Goal: Contribute content

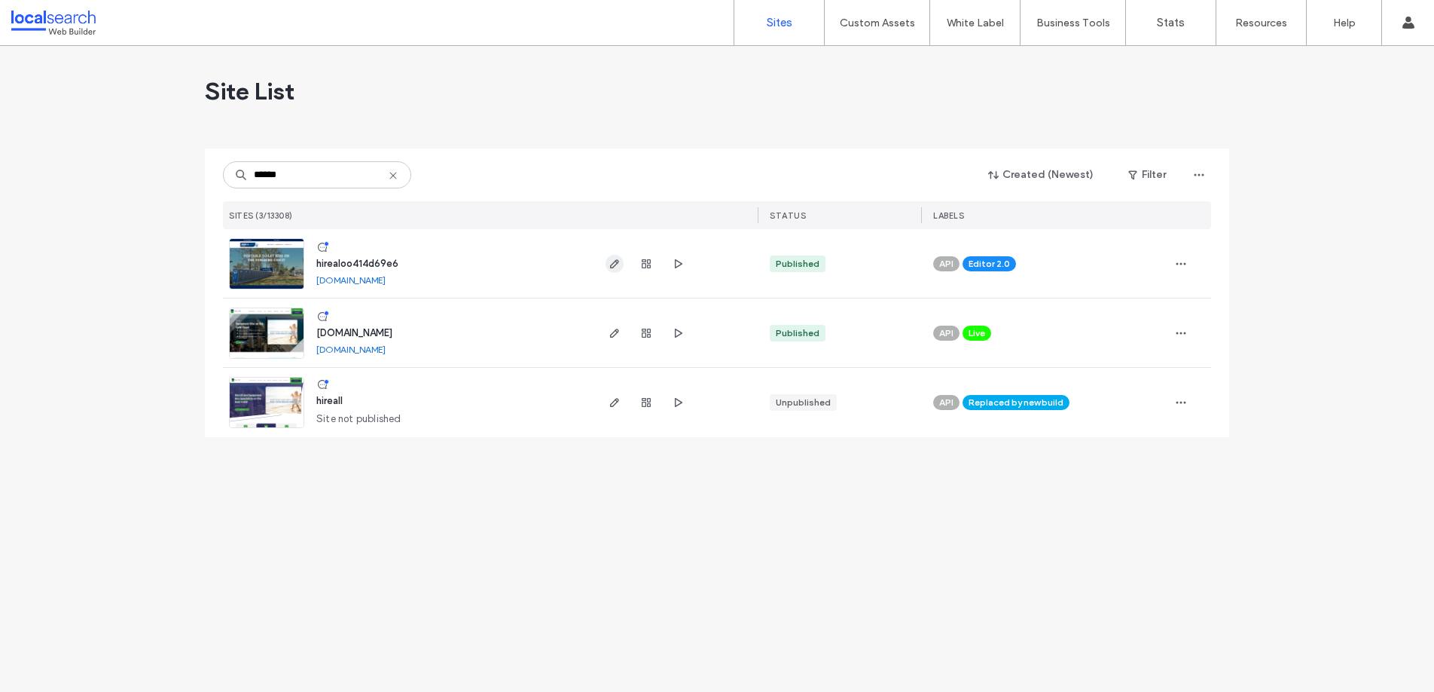
type input "******"
click at [617, 261] on use "button" at bounding box center [614, 263] width 9 height 9
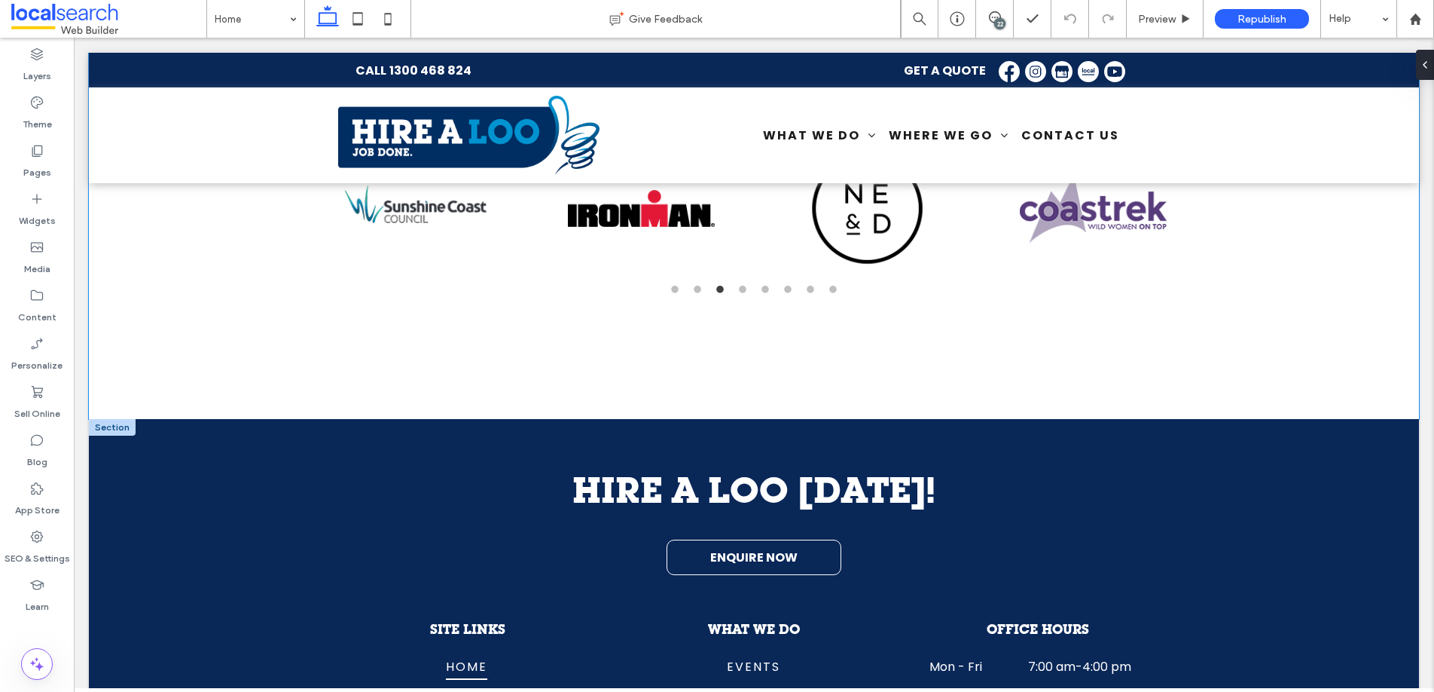
scroll to position [4439, 0]
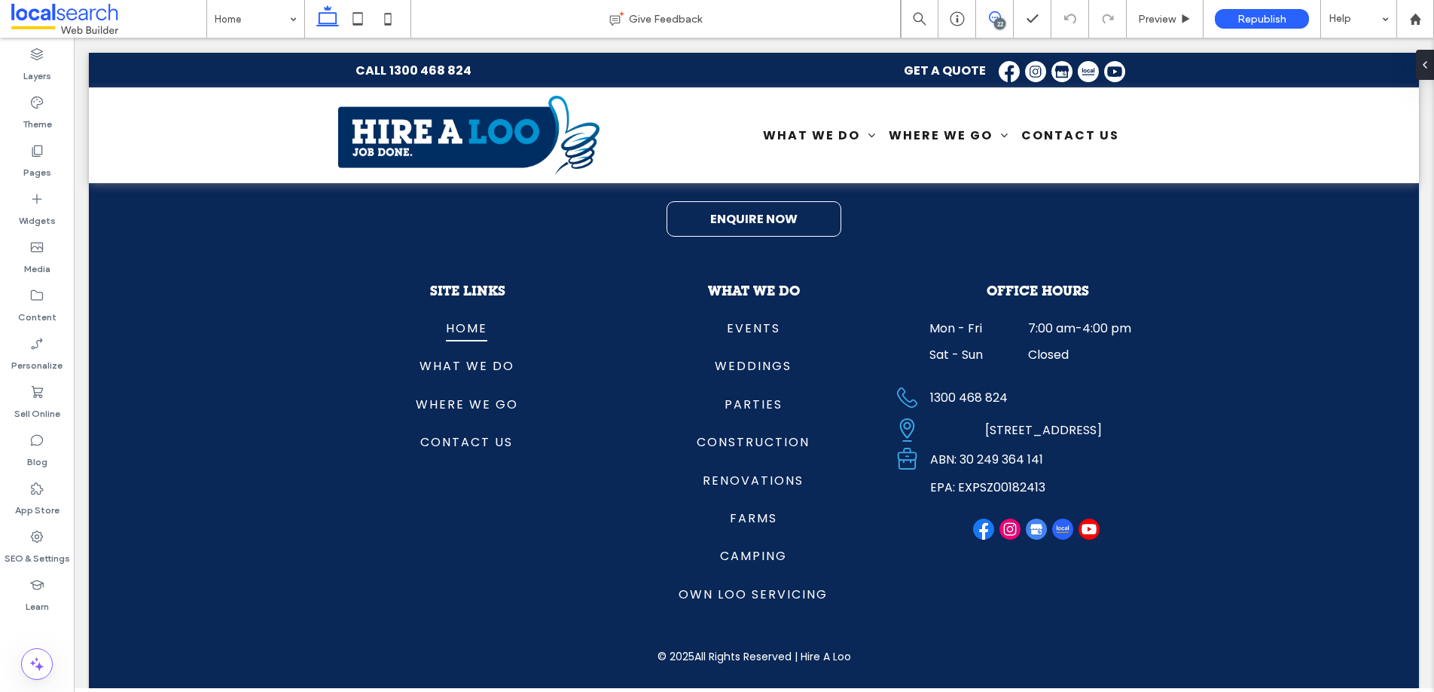
click at [994, 16] on icon at bounding box center [995, 17] width 12 height 12
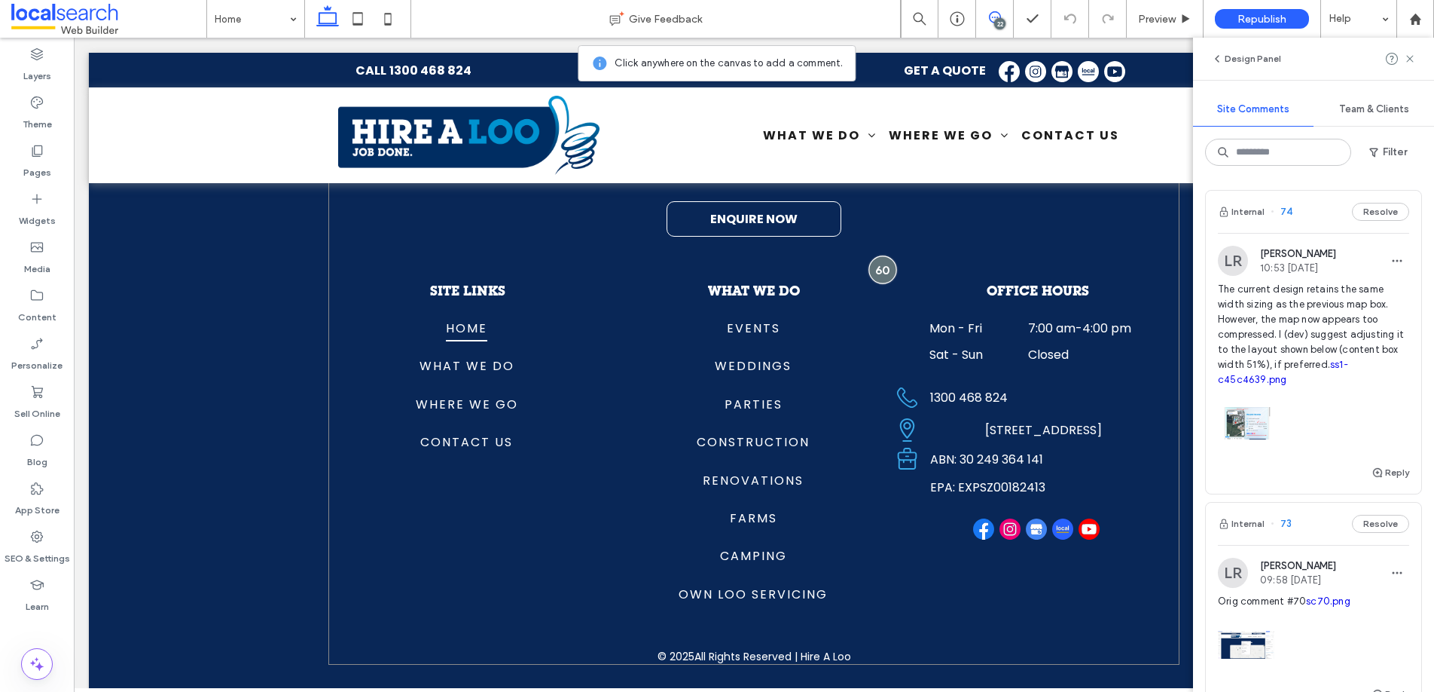
click at [881, 255] on div at bounding box center [883, 269] width 28 height 28
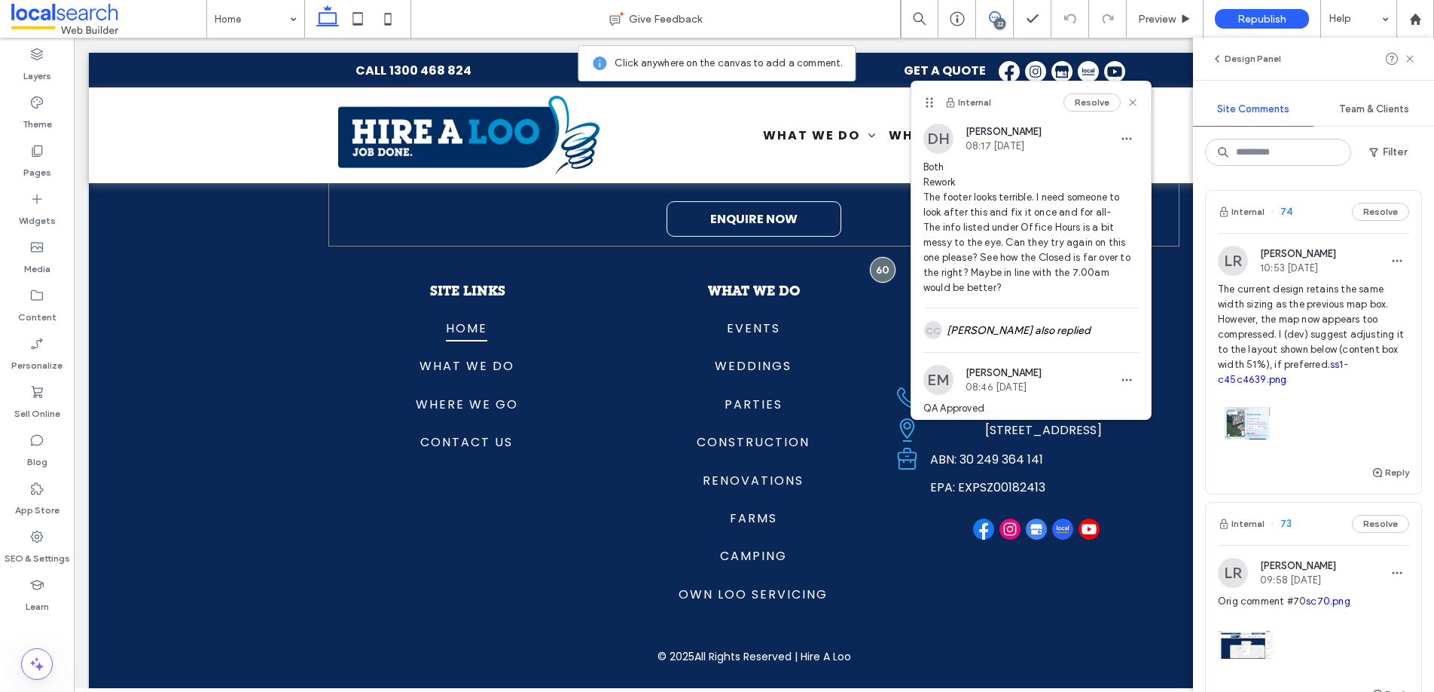
click at [888, 218] on div "HIRE A LOO TODAY! ENQUIRE NOW" at bounding box center [753, 186] width 850 height 121
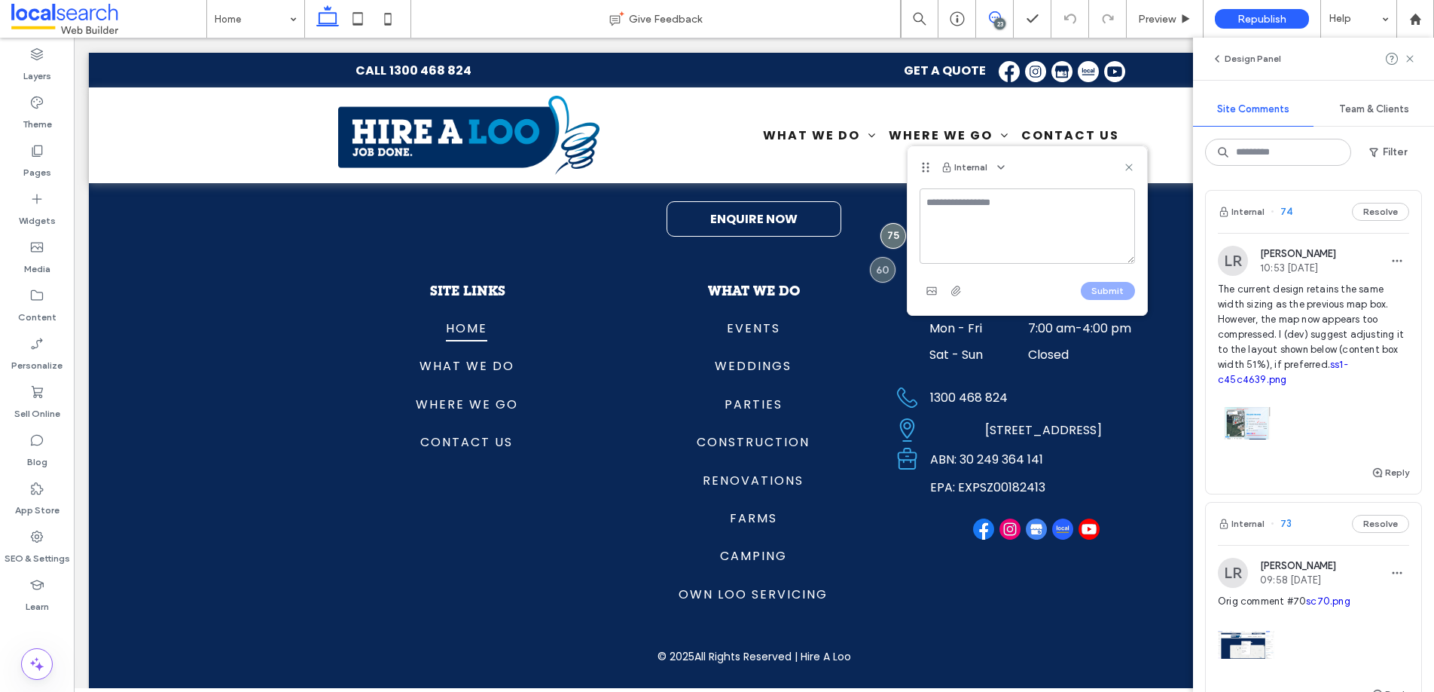
click at [960, 215] on textarea at bounding box center [1027, 225] width 215 height 75
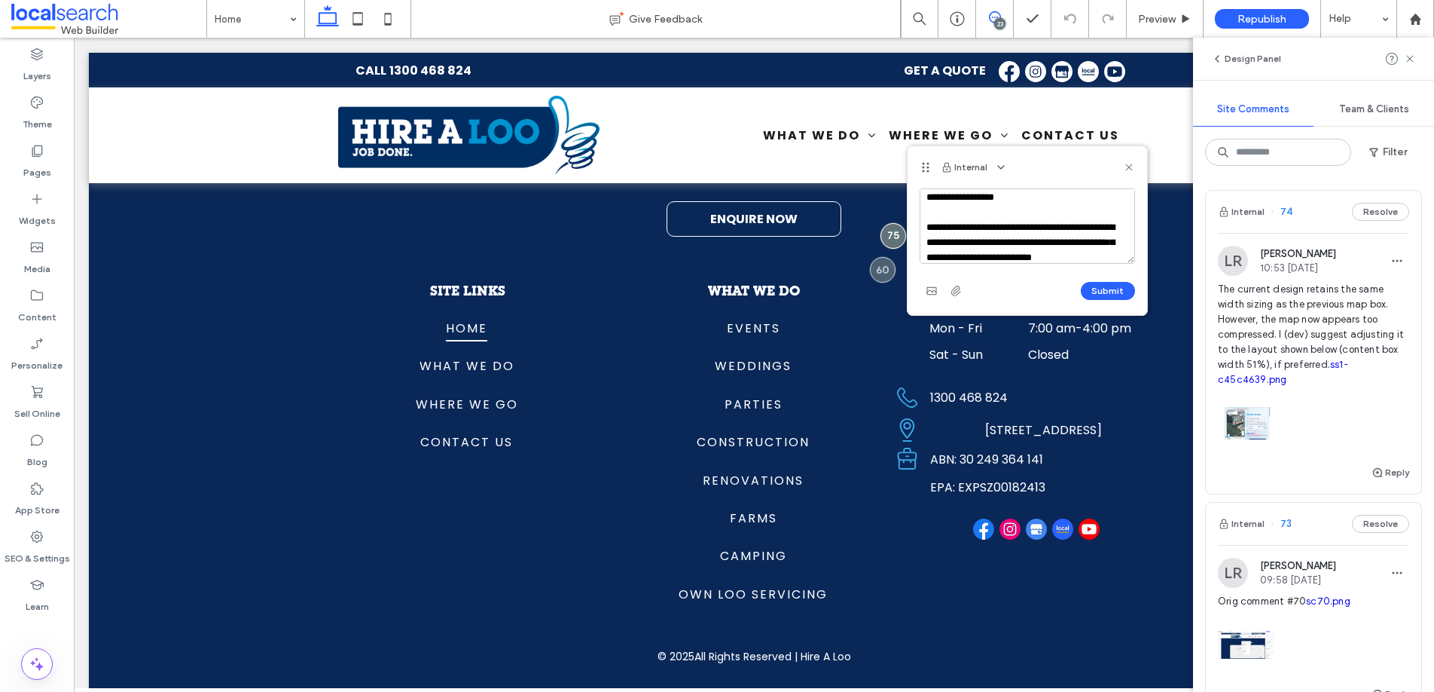
scroll to position [35, 0]
type textarea "**********"
click at [1107, 292] on button "Submit" at bounding box center [1108, 291] width 54 height 18
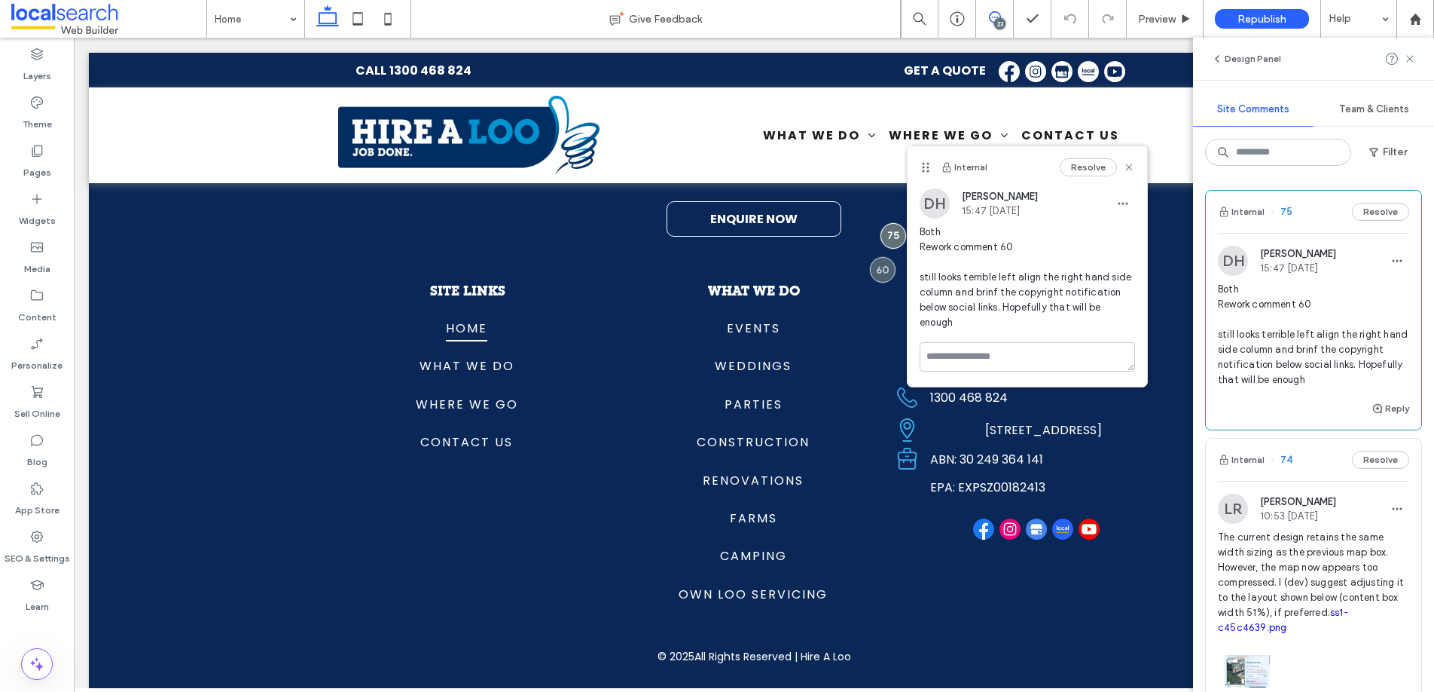
scroll to position [0, 0]
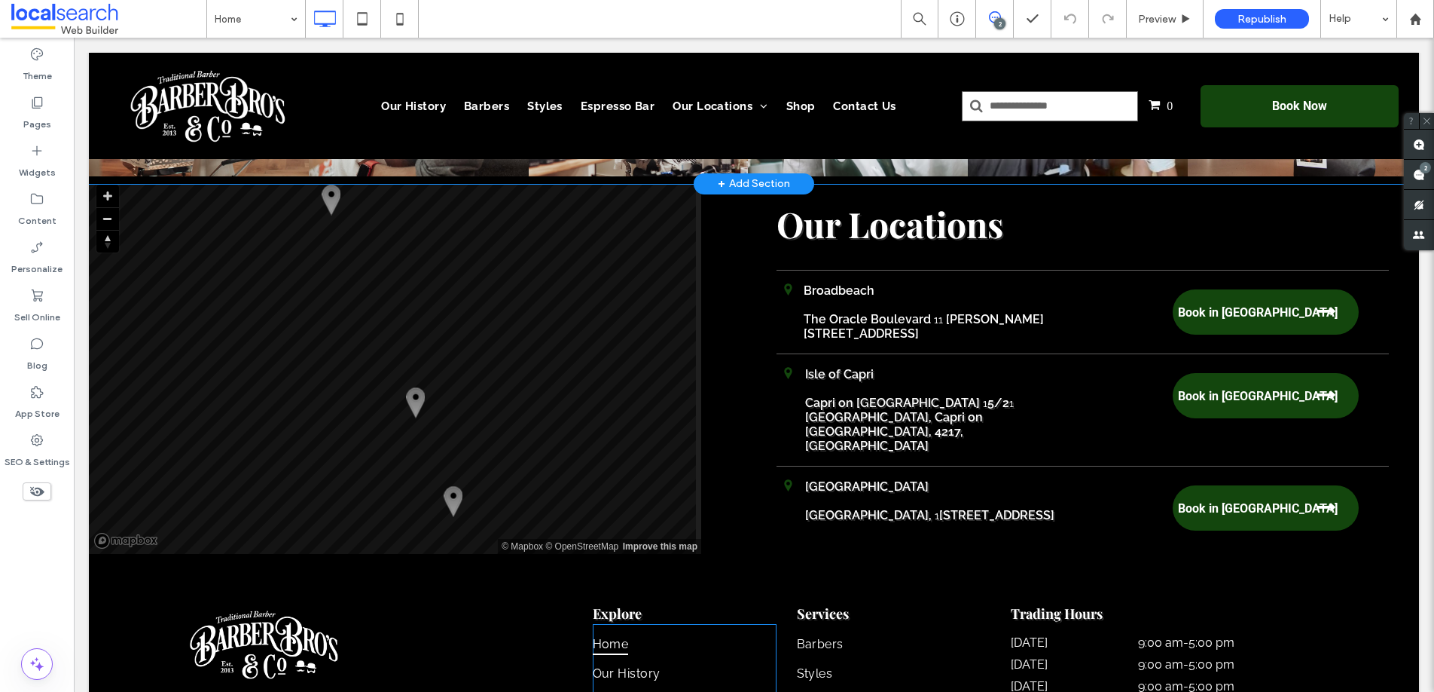
scroll to position [3123, 0]
